Goal: Task Accomplishment & Management: Use online tool/utility

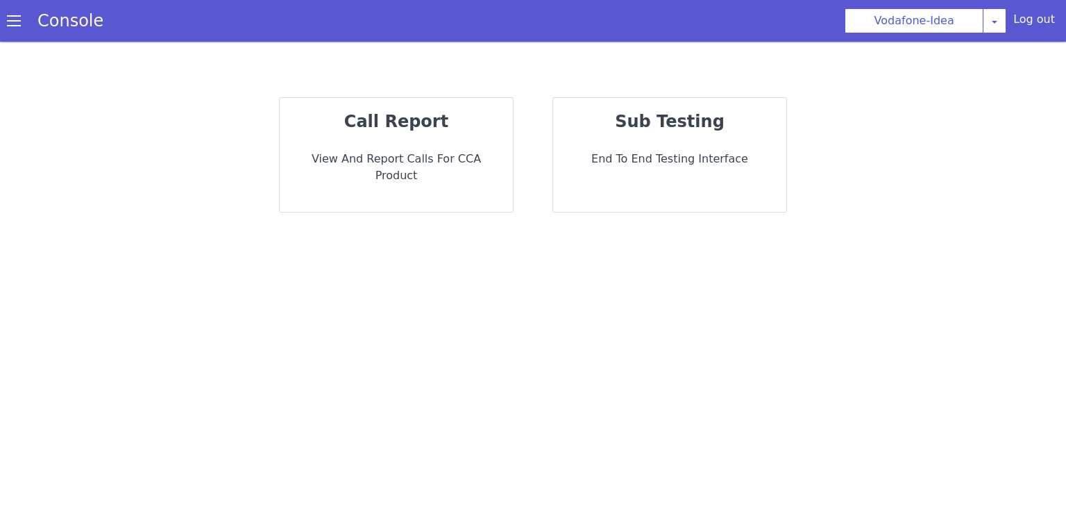
click at [385, 139] on div "call report View and report calls for CCA Product" at bounding box center [396, 155] width 233 height 114
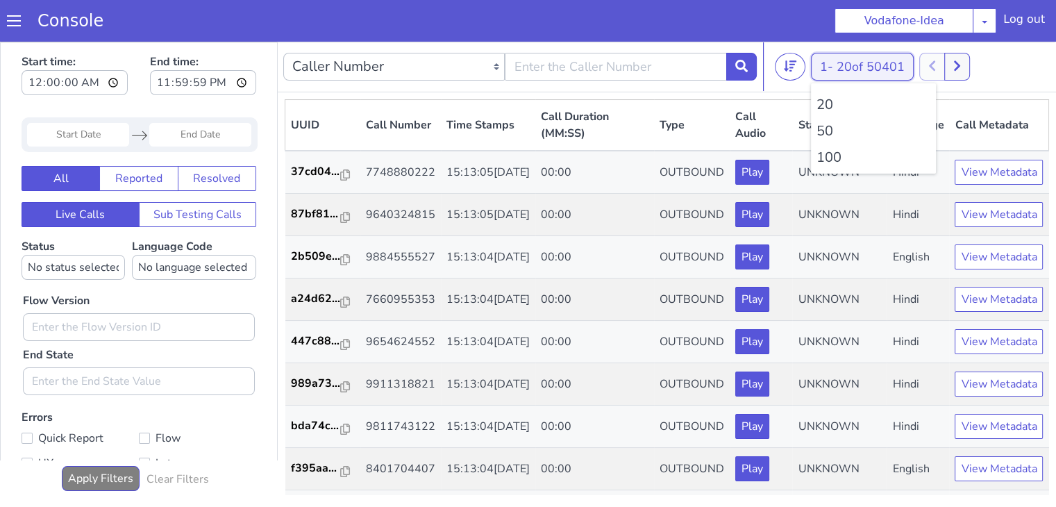
click at [847, 62] on span "20 of 50401" at bounding box center [871, 66] width 68 height 17
click at [841, 160] on li "100" at bounding box center [873, 157] width 114 height 21
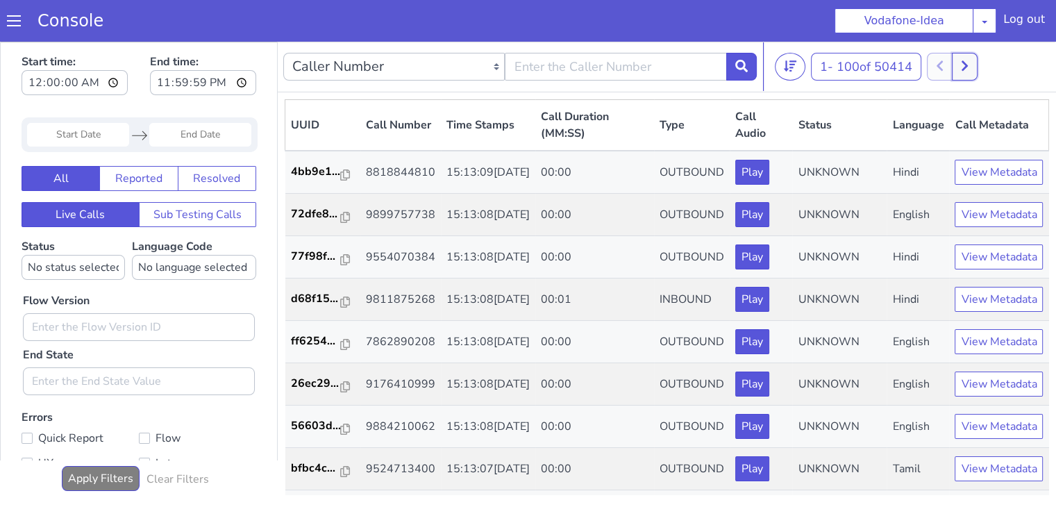
click at [965, 62] on icon at bounding box center [965, 66] width 8 height 12
click at [983, 60] on icon at bounding box center [980, 66] width 8 height 12
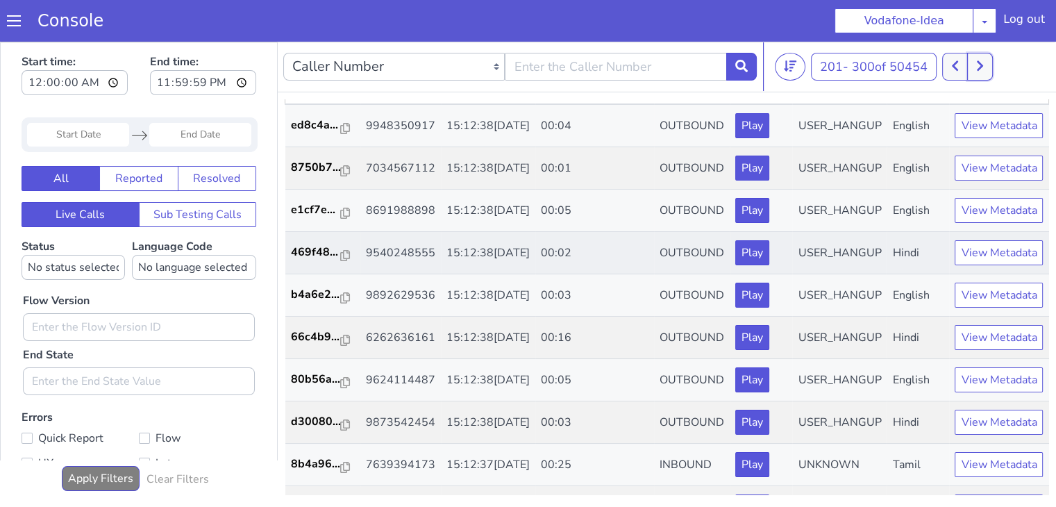
scroll to position [69, 0]
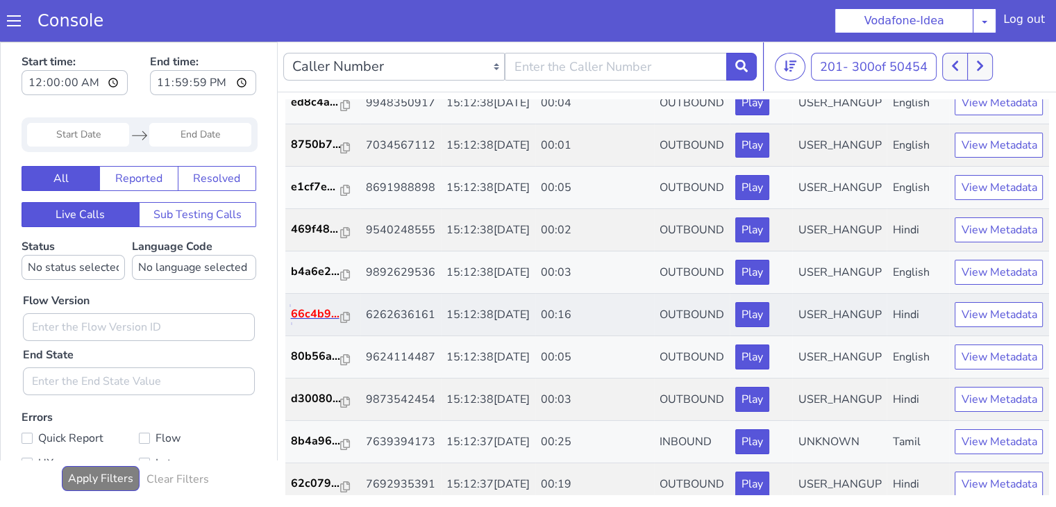
click at [303, 322] on p "66c4b9..." at bounding box center [316, 313] width 50 height 17
